Goal: Book appointment/travel/reservation

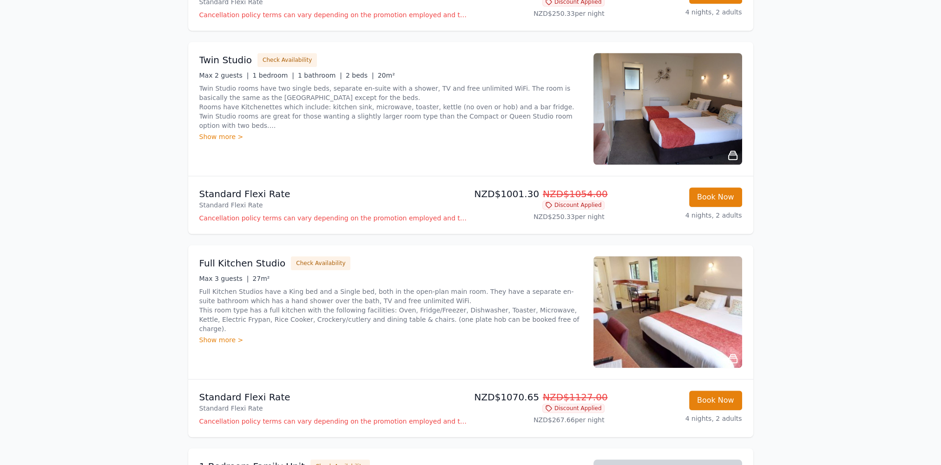
scroll to position [930, 0]
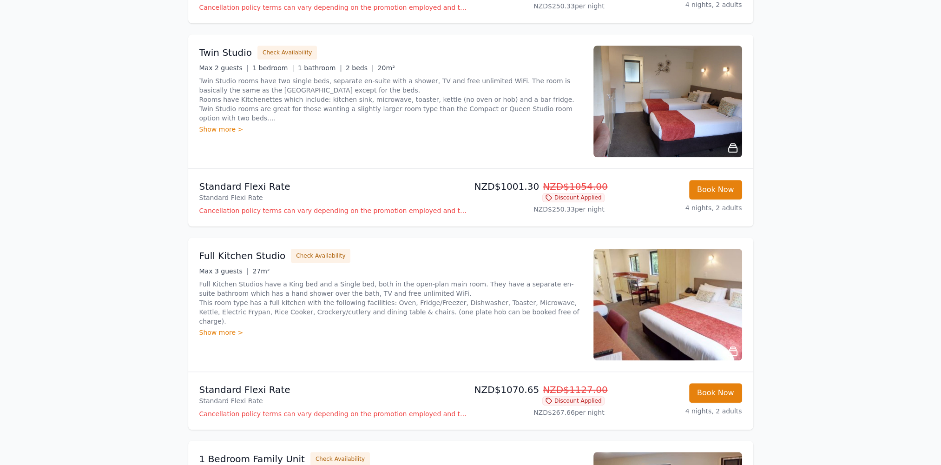
click at [214, 328] on div "Show more >" at bounding box center [390, 332] width 383 height 9
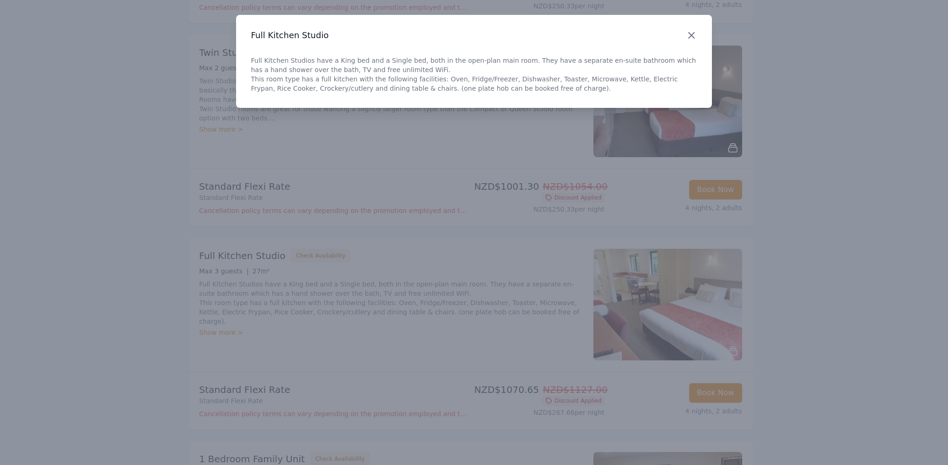
click at [692, 33] on icon "button" at bounding box center [691, 35] width 11 height 11
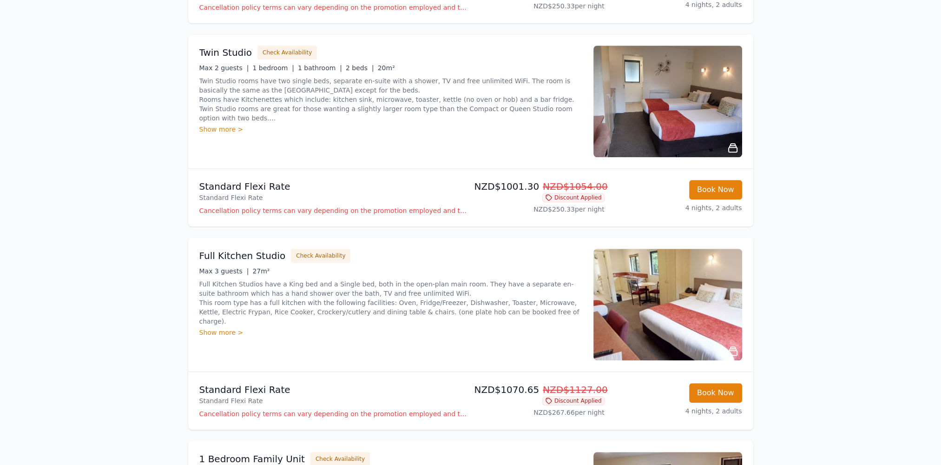
click at [689, 324] on img at bounding box center [668, 305] width 149 height 112
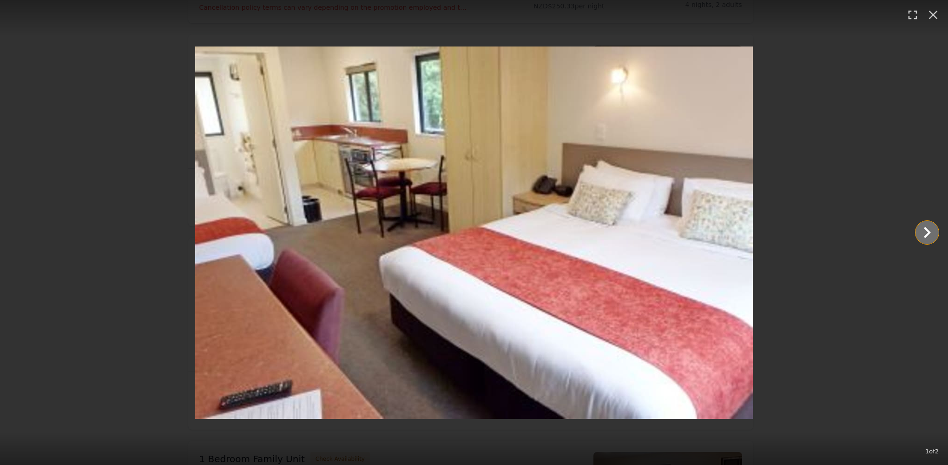
click at [925, 230] on icon "Show slide 2 of 2" at bounding box center [927, 232] width 22 height 22
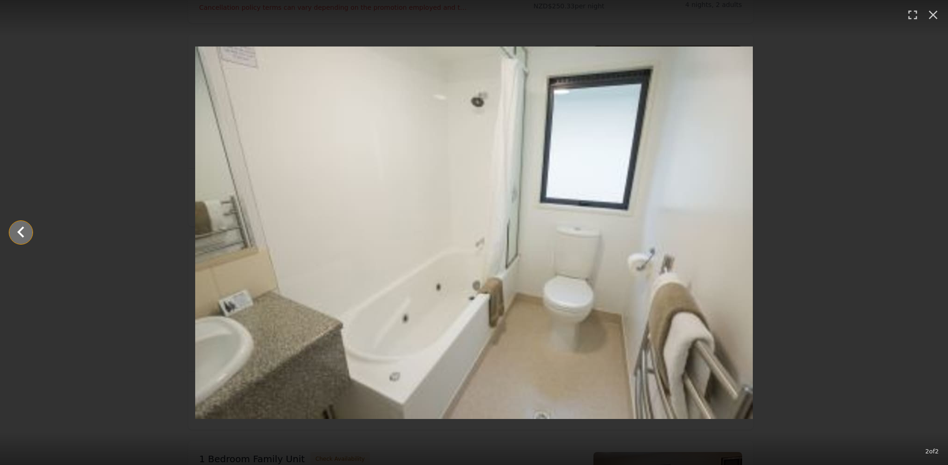
click at [19, 234] on icon "Show slide 1 of 2" at bounding box center [21, 232] width 22 height 22
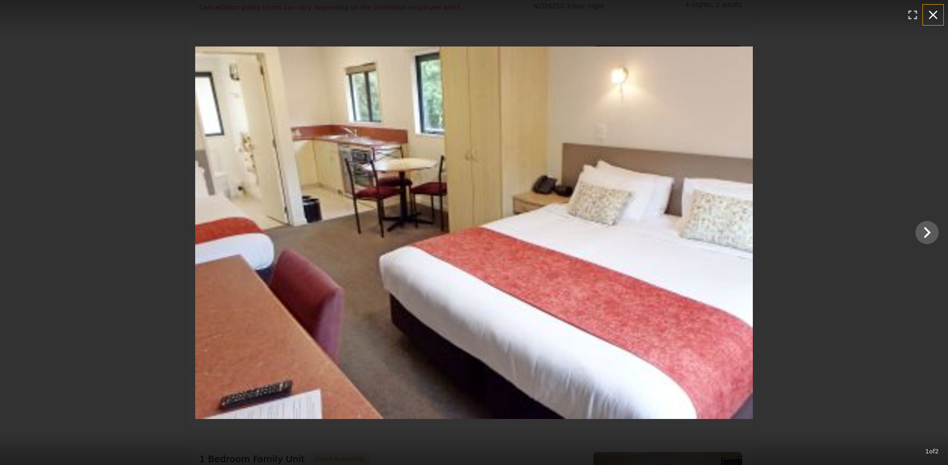
click at [933, 15] on icon "button" at bounding box center [933, 15] width 9 height 9
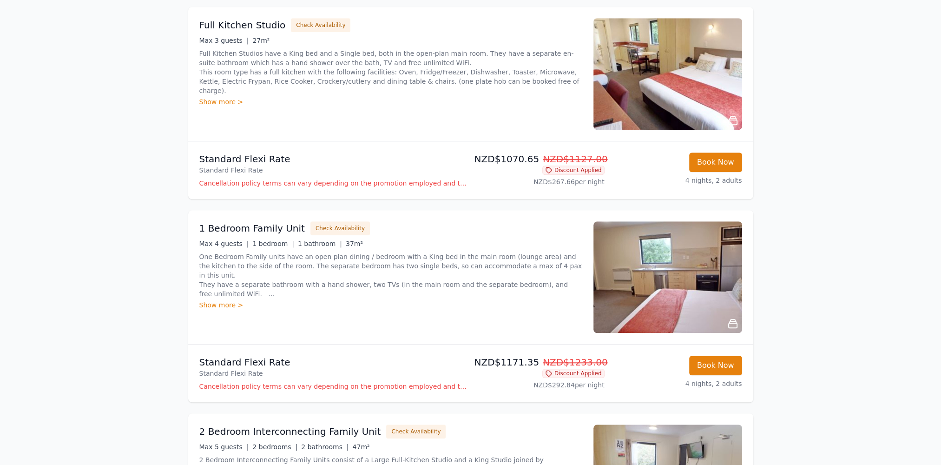
scroll to position [1162, 0]
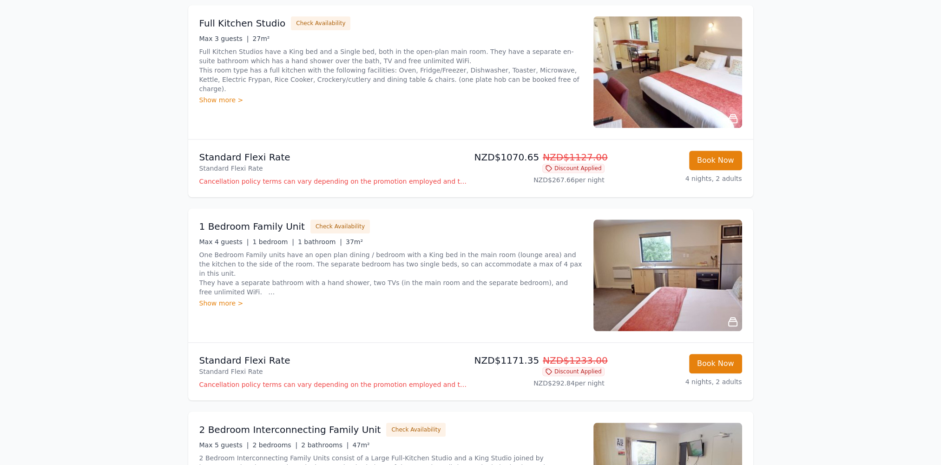
click at [717, 280] on img at bounding box center [668, 275] width 149 height 112
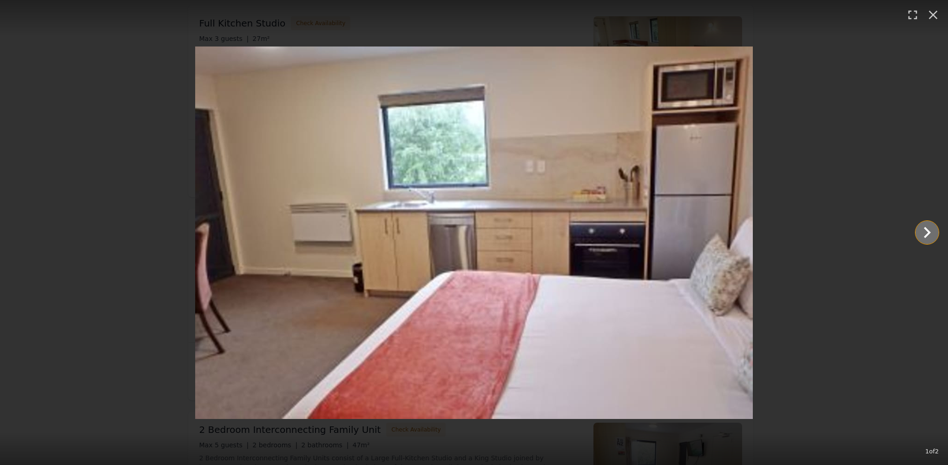
click at [931, 234] on icon "Show slide 2 of 2" at bounding box center [927, 232] width 22 height 22
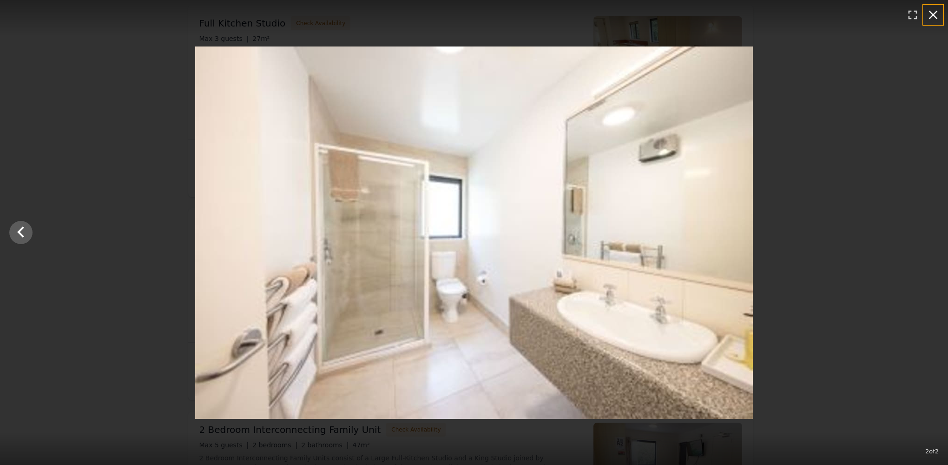
click at [934, 13] on icon "button" at bounding box center [933, 14] width 15 height 15
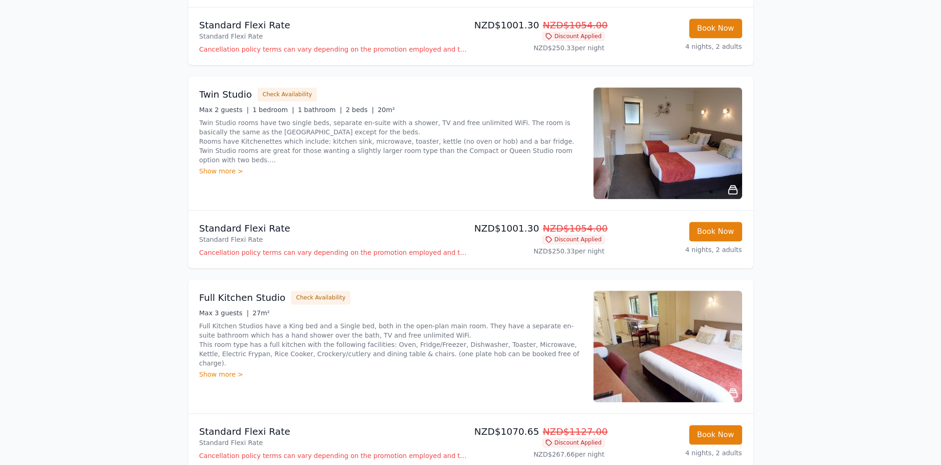
scroll to position [887, 0]
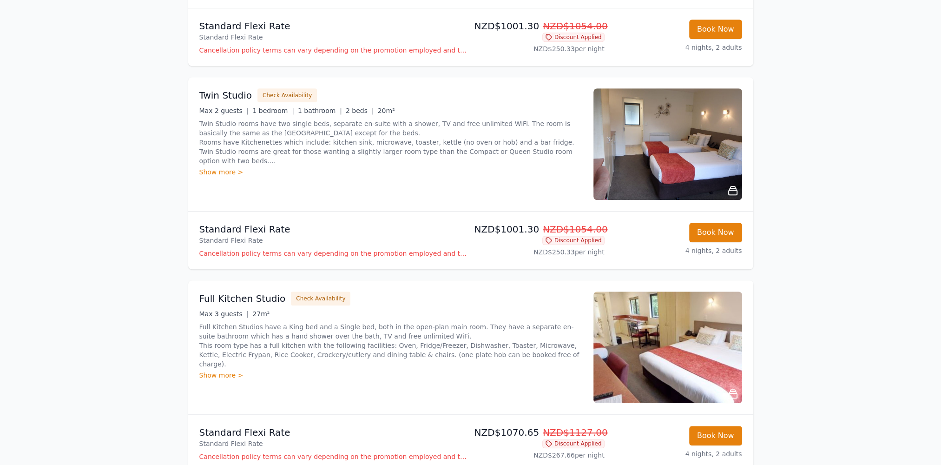
click at [692, 156] on img at bounding box center [668, 144] width 149 height 112
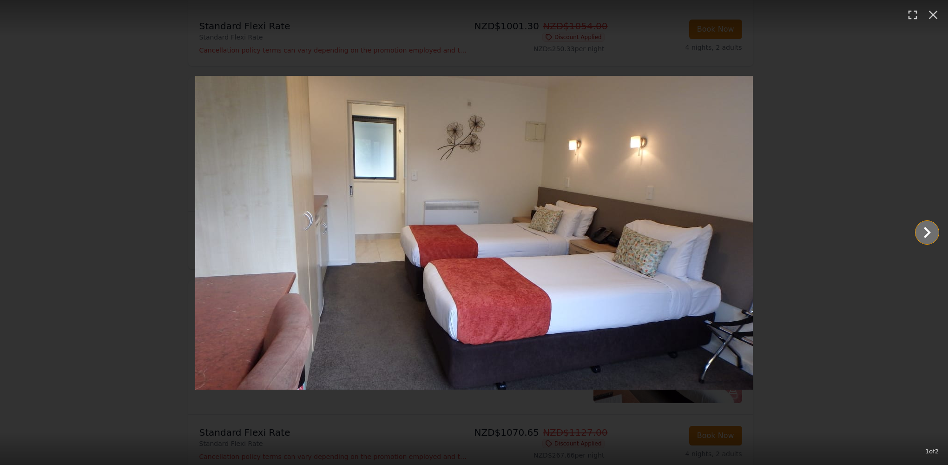
click at [928, 230] on icon "Show slide 2 of 2" at bounding box center [927, 232] width 7 height 11
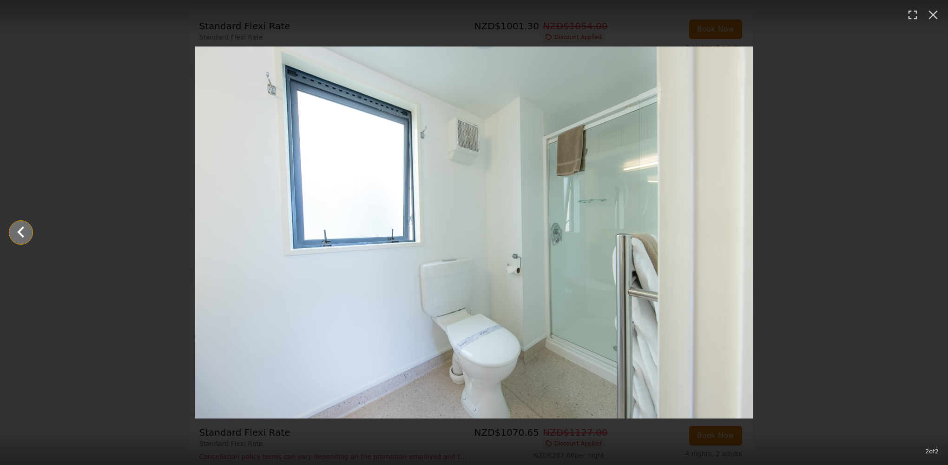
click at [19, 233] on icon "Show slide 1 of 2" at bounding box center [20, 231] width 7 height 11
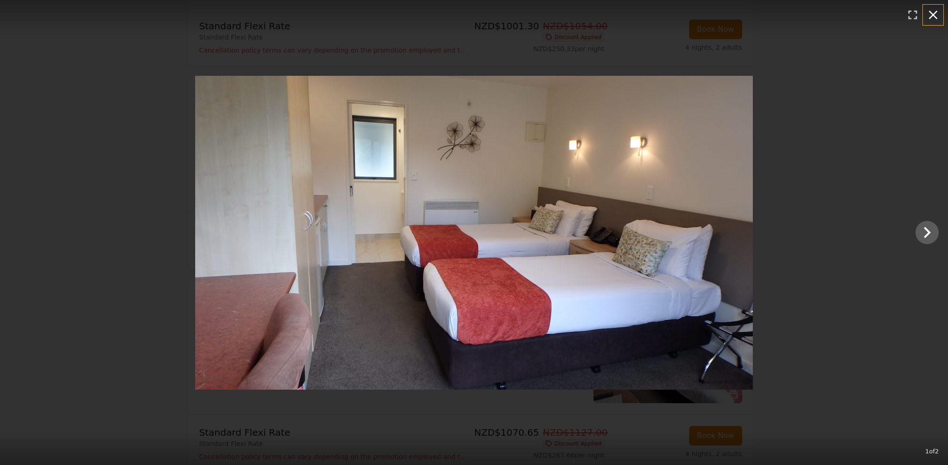
click at [935, 15] on icon "button" at bounding box center [933, 14] width 15 height 15
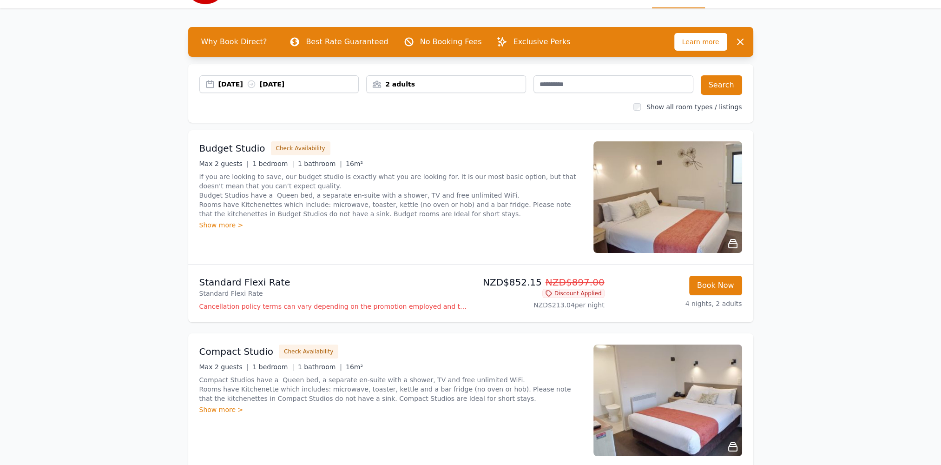
scroll to position [0, 0]
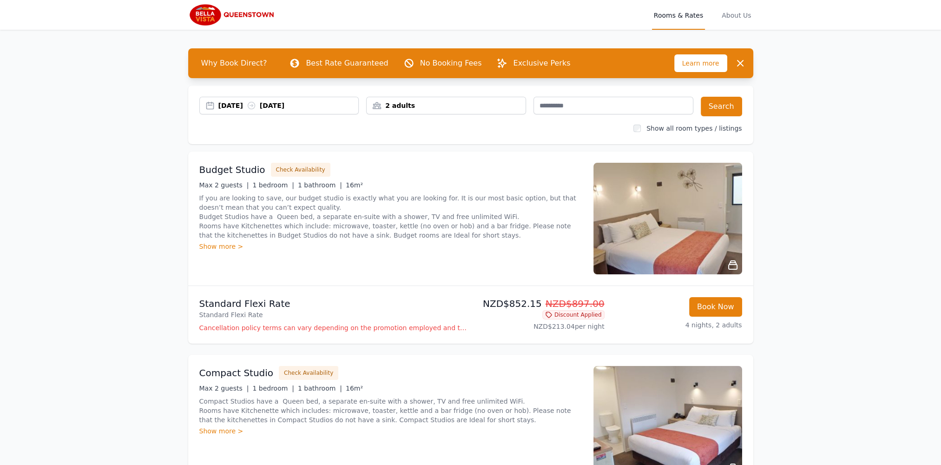
click at [235, 13] on img at bounding box center [232, 15] width 89 height 22
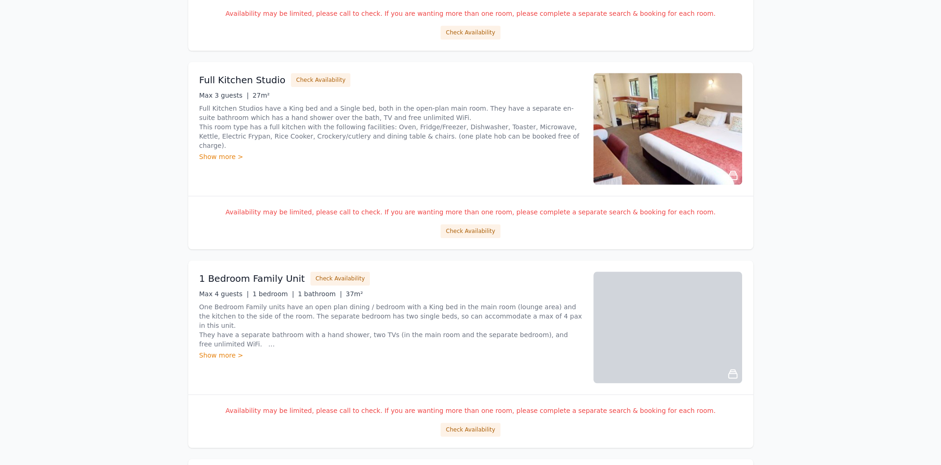
scroll to position [1348, 0]
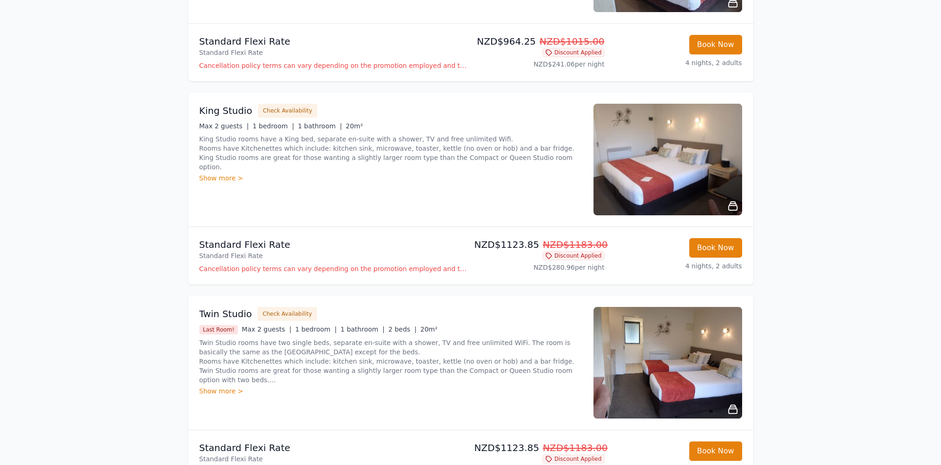
scroll to position [279, 0]
